Goal: Task Accomplishment & Management: Complete application form

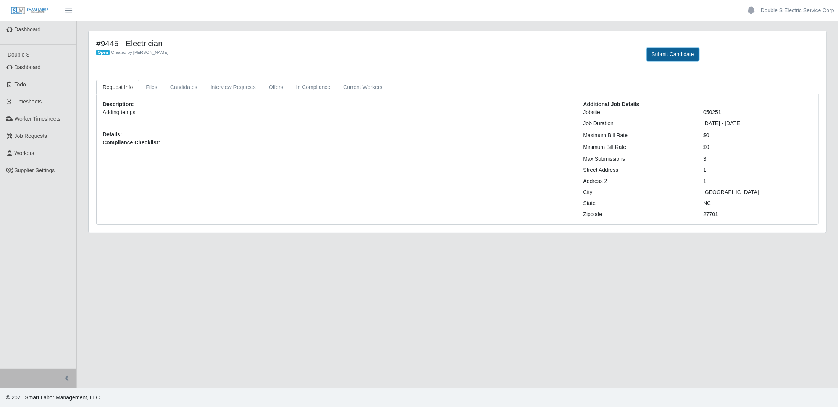
click at [683, 52] on button "Submit Candidate" at bounding box center [673, 54] width 52 height 13
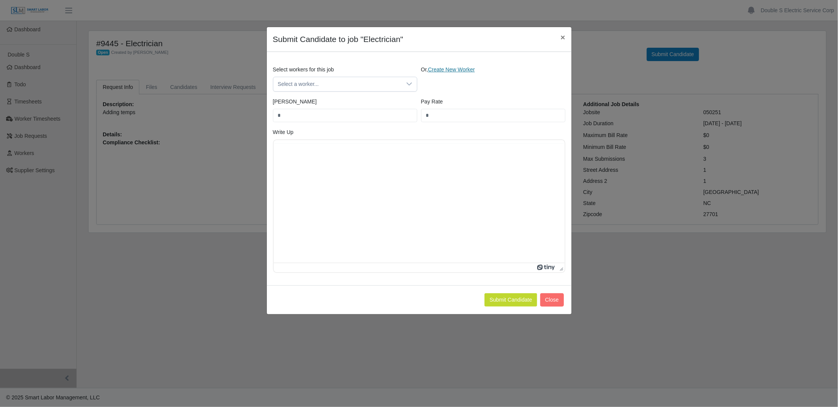
click at [457, 71] on link "Create New Worker" at bounding box center [451, 69] width 47 height 6
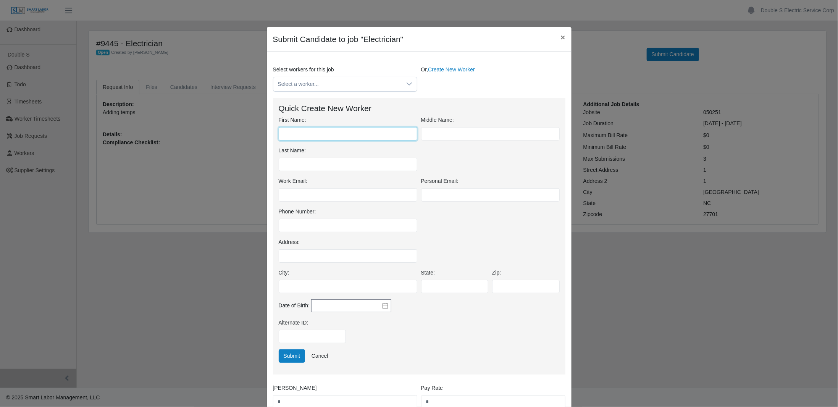
click at [332, 129] on input "First Name:" at bounding box center [348, 133] width 139 height 13
type input "*********"
type input "*******"
type input "**********"
click at [449, 220] on div "Phone Number:" at bounding box center [419, 223] width 285 height 31
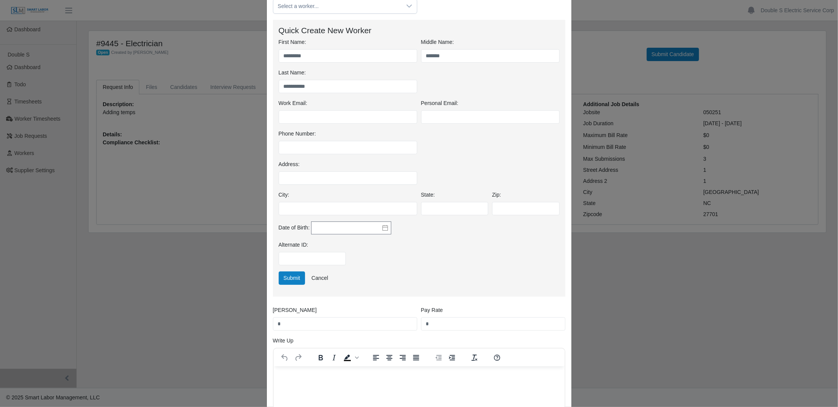
scroll to position [203, 0]
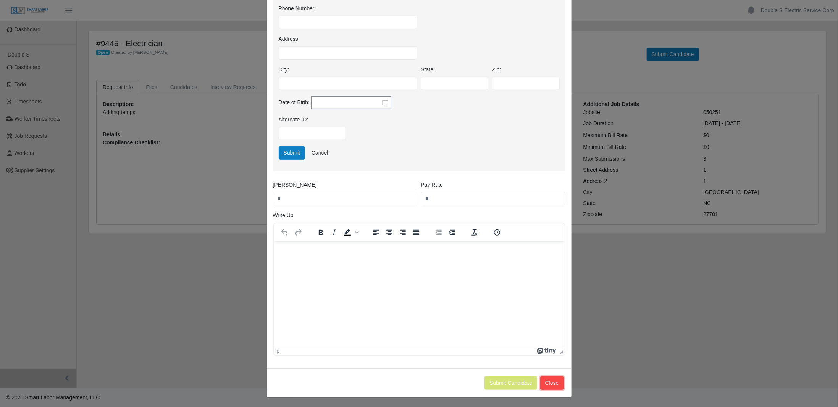
click at [550, 383] on button "Close" at bounding box center [552, 382] width 24 height 13
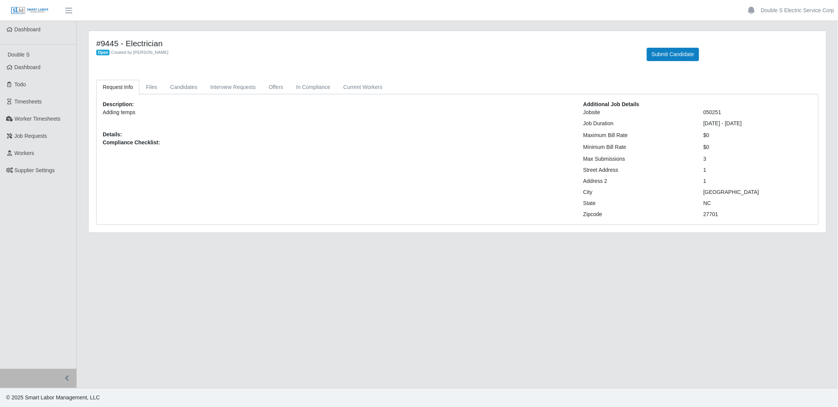
click at [233, 181] on div "Description: Adding temps Details: Compliance Checklist:" at bounding box center [337, 159] width 481 height 118
click at [795, 8] on link "Double S Electric Service Corp" at bounding box center [797, 10] width 73 height 8
click at [786, 52] on link "Logout" at bounding box center [803, 53] width 69 height 16
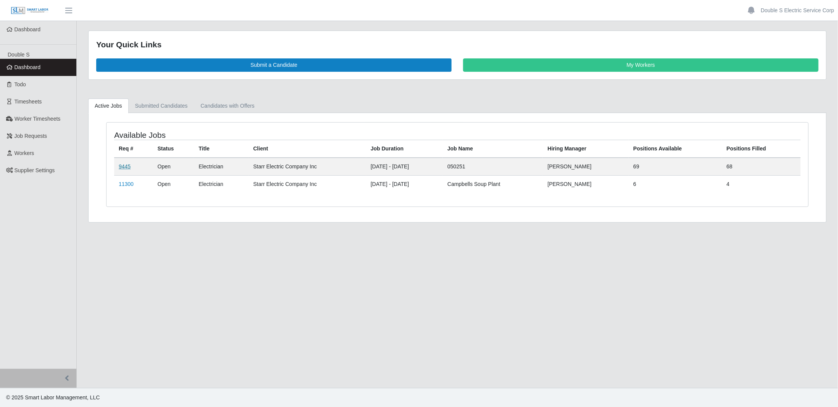
click at [121, 165] on link "9445" at bounding box center [125, 166] width 12 height 6
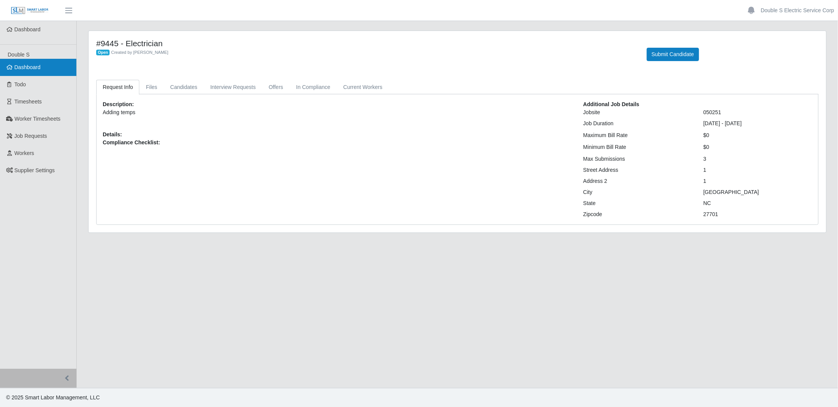
click at [46, 69] on link "Dashboard" at bounding box center [38, 67] width 76 height 17
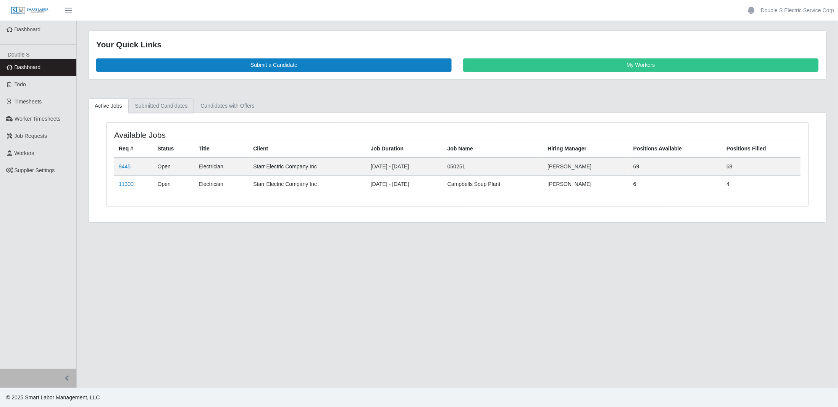
click at [169, 101] on link "Submitted Candidates" at bounding box center [162, 105] width 66 height 15
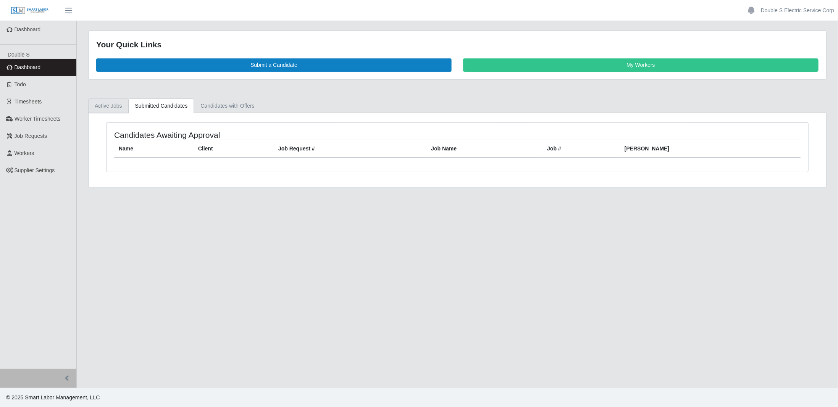
click at [109, 104] on link "Active Jobs" at bounding box center [108, 105] width 40 height 15
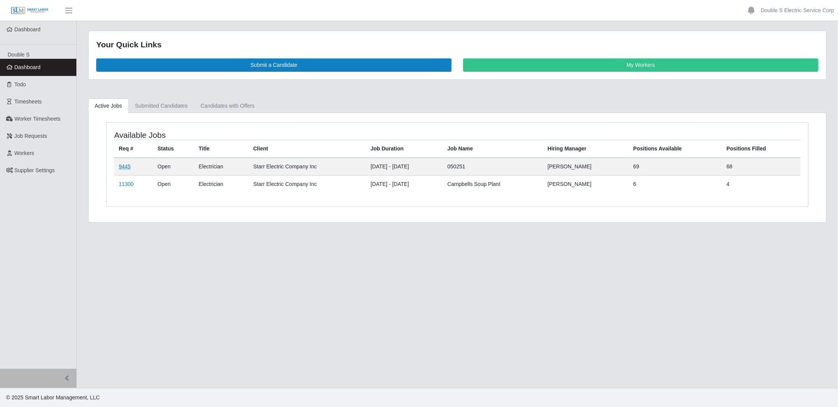
click at [127, 165] on link "9445" at bounding box center [125, 166] width 12 height 6
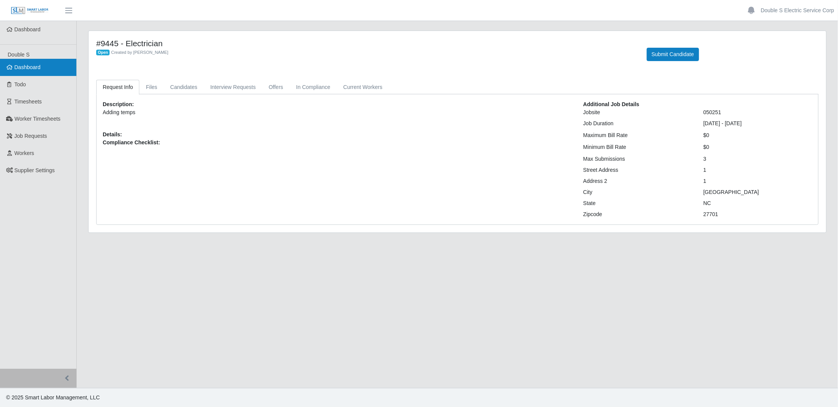
click at [56, 69] on link "Dashboard" at bounding box center [38, 67] width 76 height 17
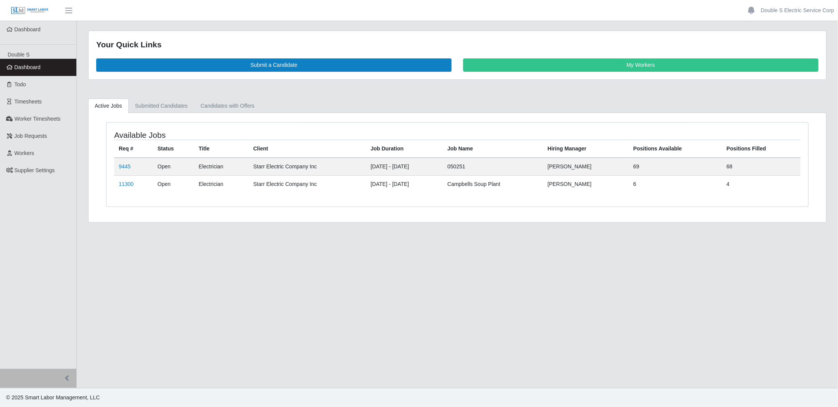
click at [396, 216] on div "Available Jobs Req # Status Title Client Job Duration Job Name Hiring Manager P…" at bounding box center [458, 167] width 738 height 109
click at [806, 11] on link "Double S Electric Service Corp" at bounding box center [797, 10] width 73 height 8
click at [668, 207] on div "Available Jobs Req # Status Title Client Job Duration Job Name Hiring Manager P…" at bounding box center [457, 169] width 714 height 94
click at [123, 164] on link "9445" at bounding box center [125, 166] width 12 height 6
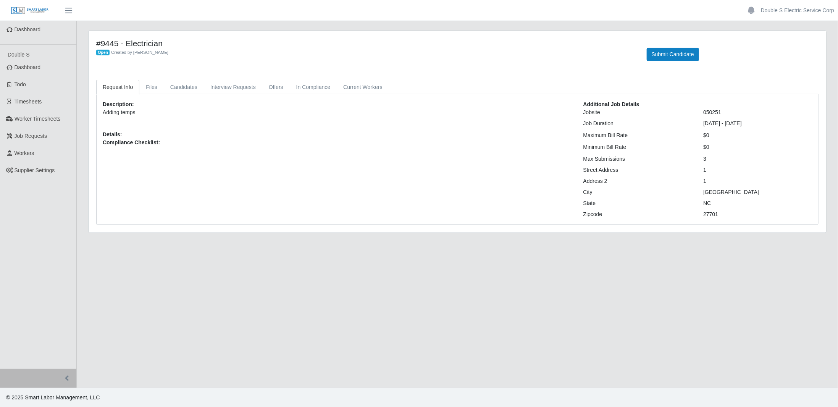
click at [118, 154] on div "Description: Adding temps Details: Compliance Checklist:" at bounding box center [337, 159] width 481 height 118
click at [789, 12] on link "Double S Electric Service Corp" at bounding box center [797, 10] width 73 height 8
click at [785, 53] on link "Logout" at bounding box center [803, 53] width 69 height 16
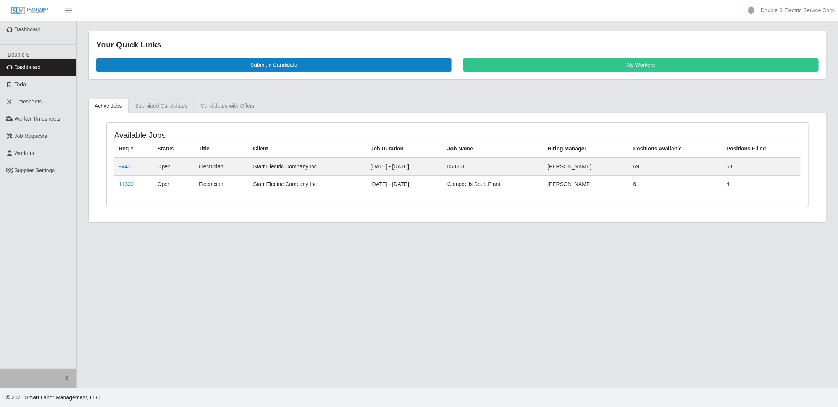
click at [183, 106] on link "Submitted Candidates" at bounding box center [162, 105] width 66 height 15
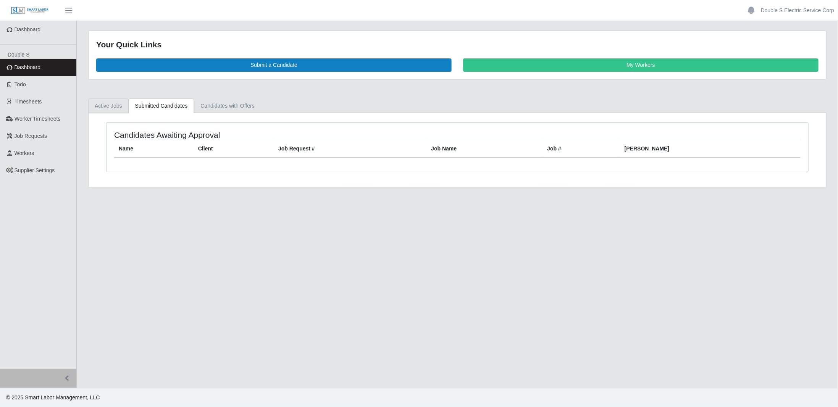
click at [111, 106] on link "Active Jobs" at bounding box center [108, 105] width 40 height 15
